Goal: Information Seeking & Learning: Learn about a topic

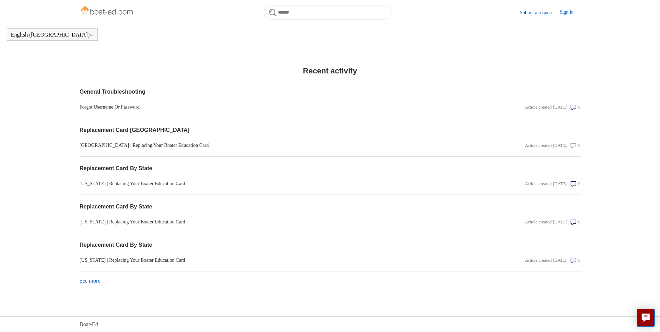
scroll to position [527, 0]
click at [92, 279] on link "See more items from recent activity" at bounding box center [90, 281] width 21 height 6
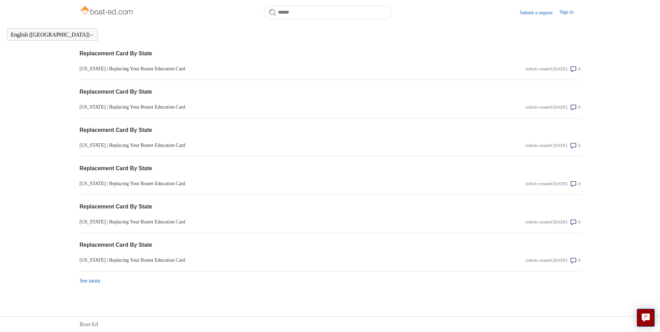
scroll to position [718, 0]
click at [87, 280] on link "See more items from recent activity" at bounding box center [90, 281] width 21 height 6
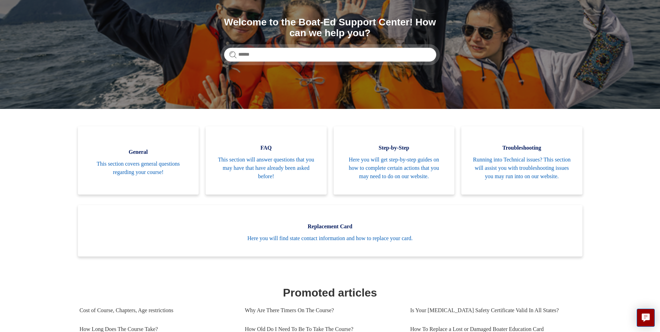
scroll to position [0, 0]
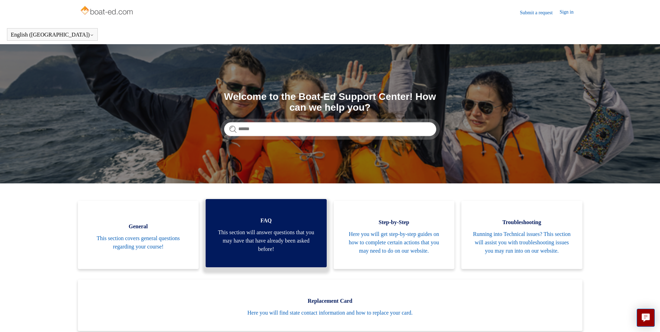
click at [262, 249] on span "This section will answer questions that you may have that have already been ask…" at bounding box center [266, 240] width 100 height 25
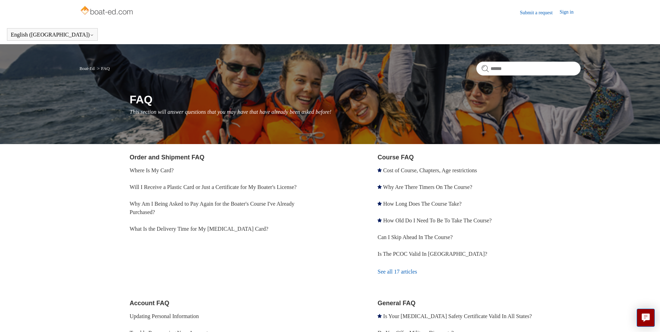
click at [571, 11] on link "Sign in" at bounding box center [569, 12] width 21 height 8
